Goal: Task Accomplishment & Management: Manage account settings

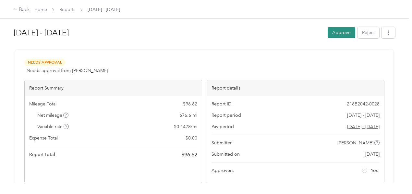
click at [338, 35] on button "Approve" at bounding box center [342, 32] width 28 height 11
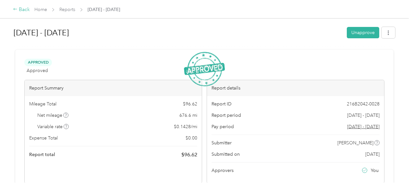
click at [24, 10] on div "Back" at bounding box center [21, 10] width 17 height 8
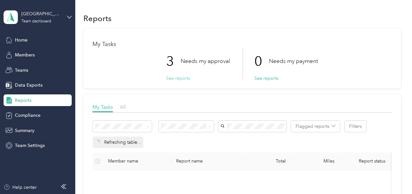
click at [175, 79] on button "See reports" at bounding box center [178, 78] width 24 height 7
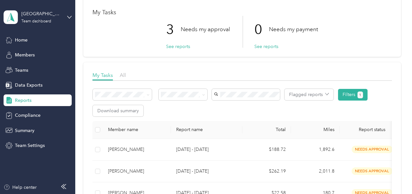
scroll to position [97, 0]
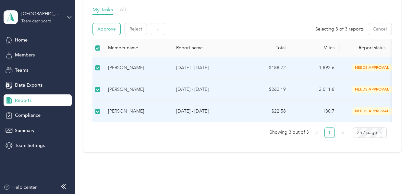
click at [105, 30] on button "Approve" at bounding box center [107, 28] width 28 height 11
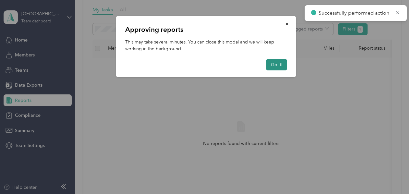
click at [281, 65] on button "Got it" at bounding box center [276, 64] width 21 height 11
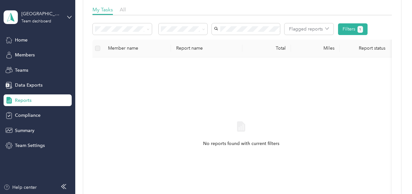
scroll to position [0, 0]
